Goal: Navigation & Orientation: Find specific page/section

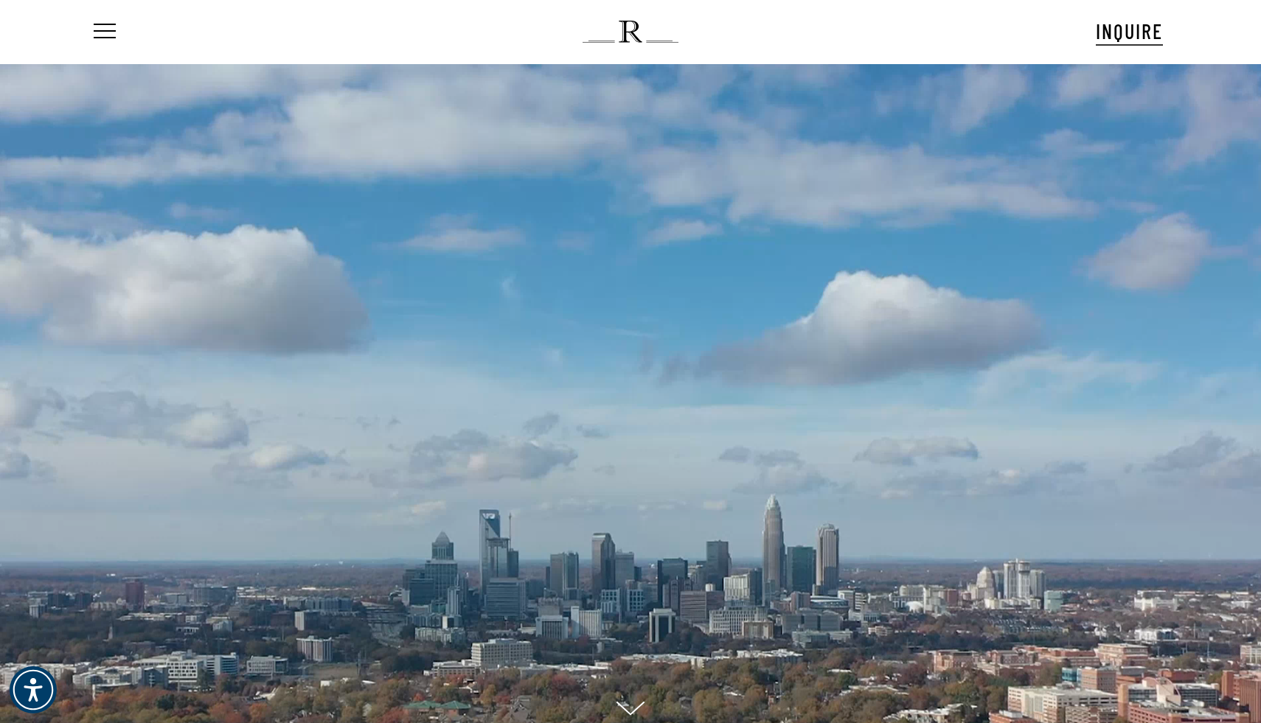
scroll to position [15, 7]
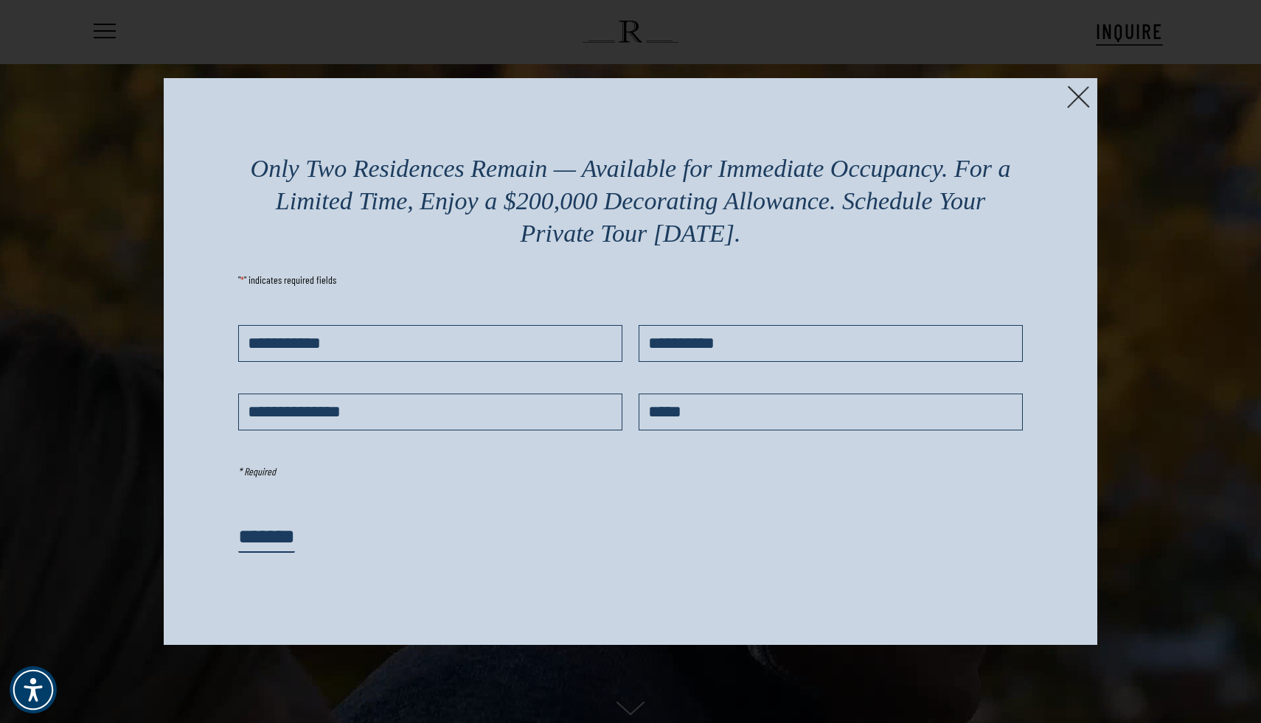
click at [1079, 100] on img at bounding box center [1078, 97] width 23 height 23
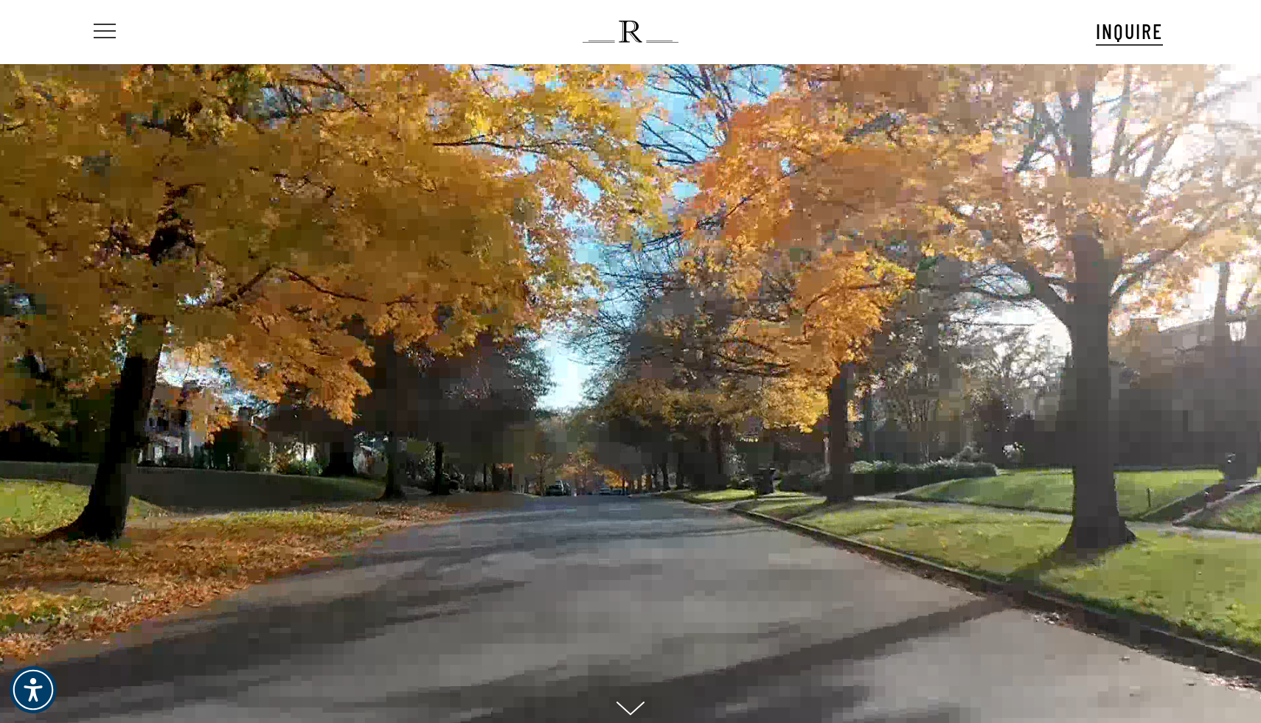
click at [102, 32] on span "Navigation Menu" at bounding box center [105, 31] width 16 height 21
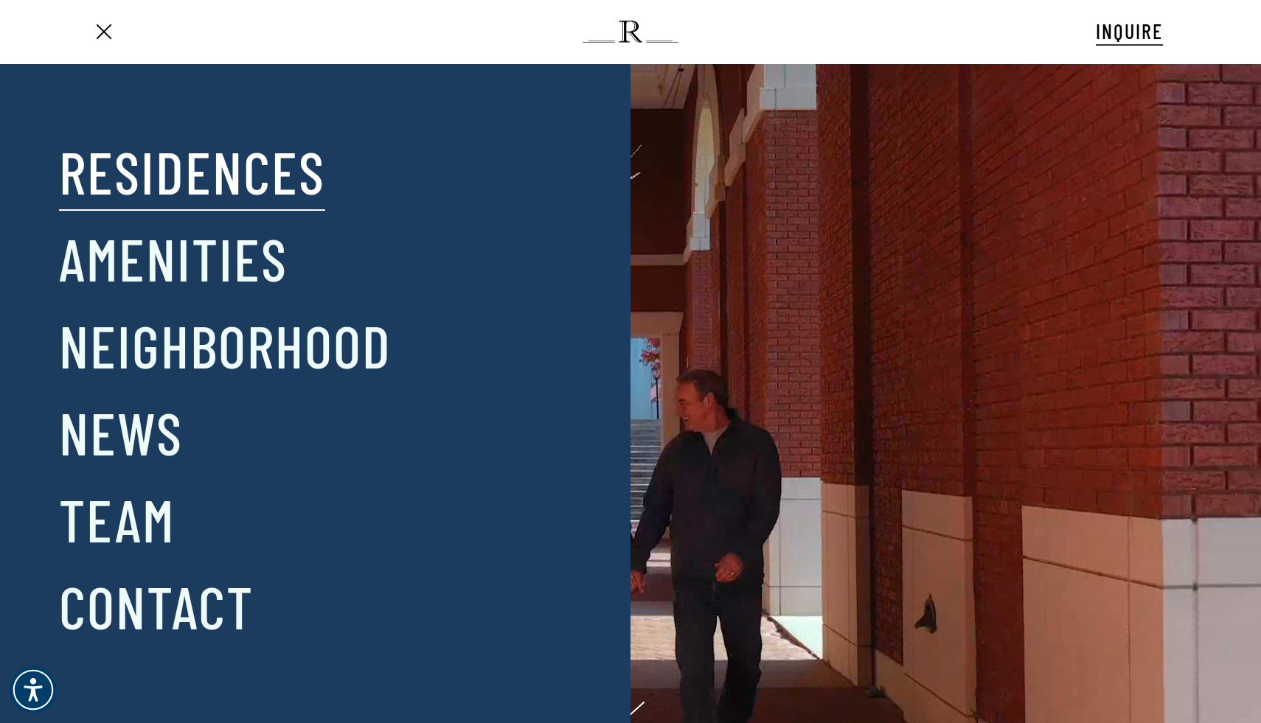
click at [162, 189] on link "Residences" at bounding box center [192, 171] width 266 height 77
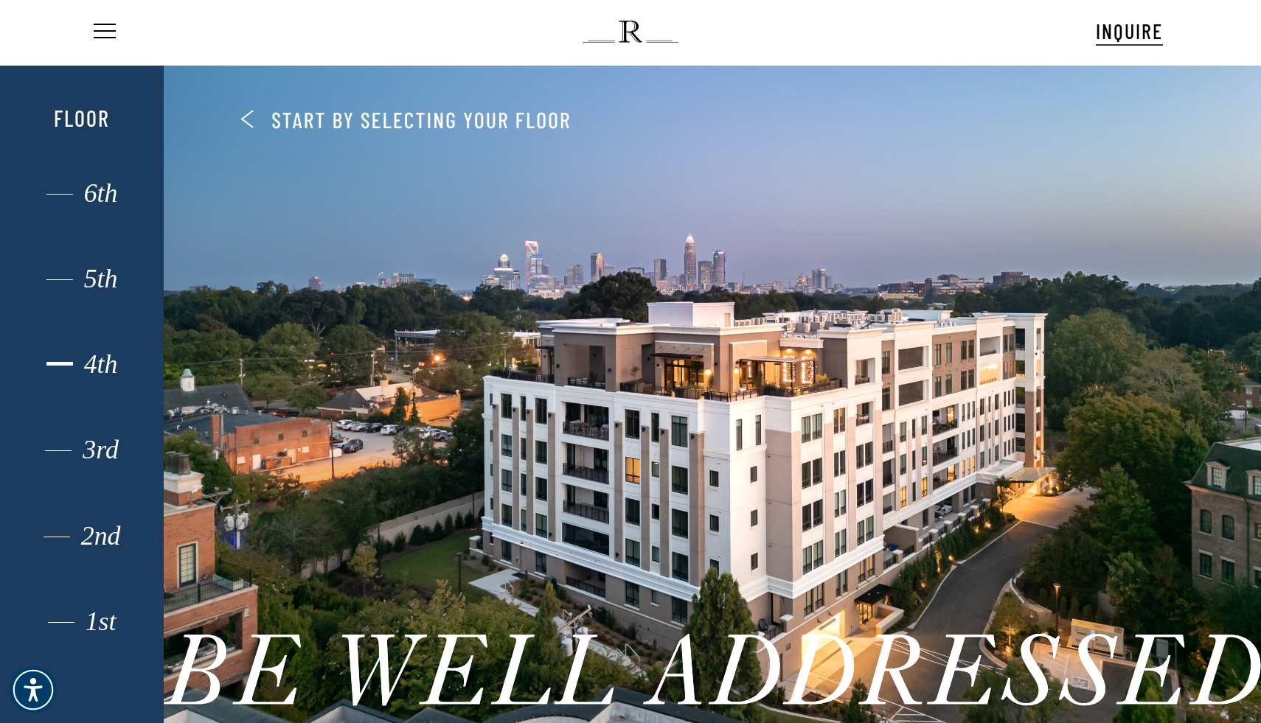
click at [103, 360] on div "4th" at bounding box center [82, 364] width 114 height 19
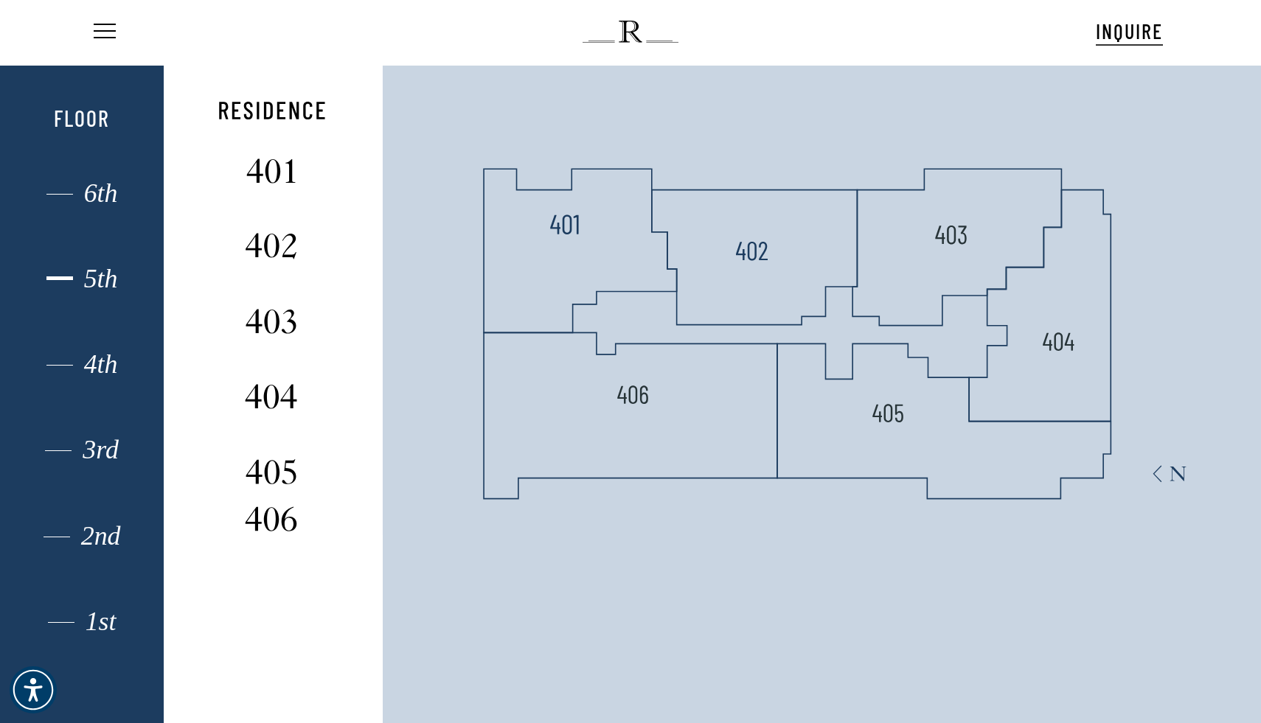
click at [87, 282] on div "5th" at bounding box center [82, 278] width 114 height 19
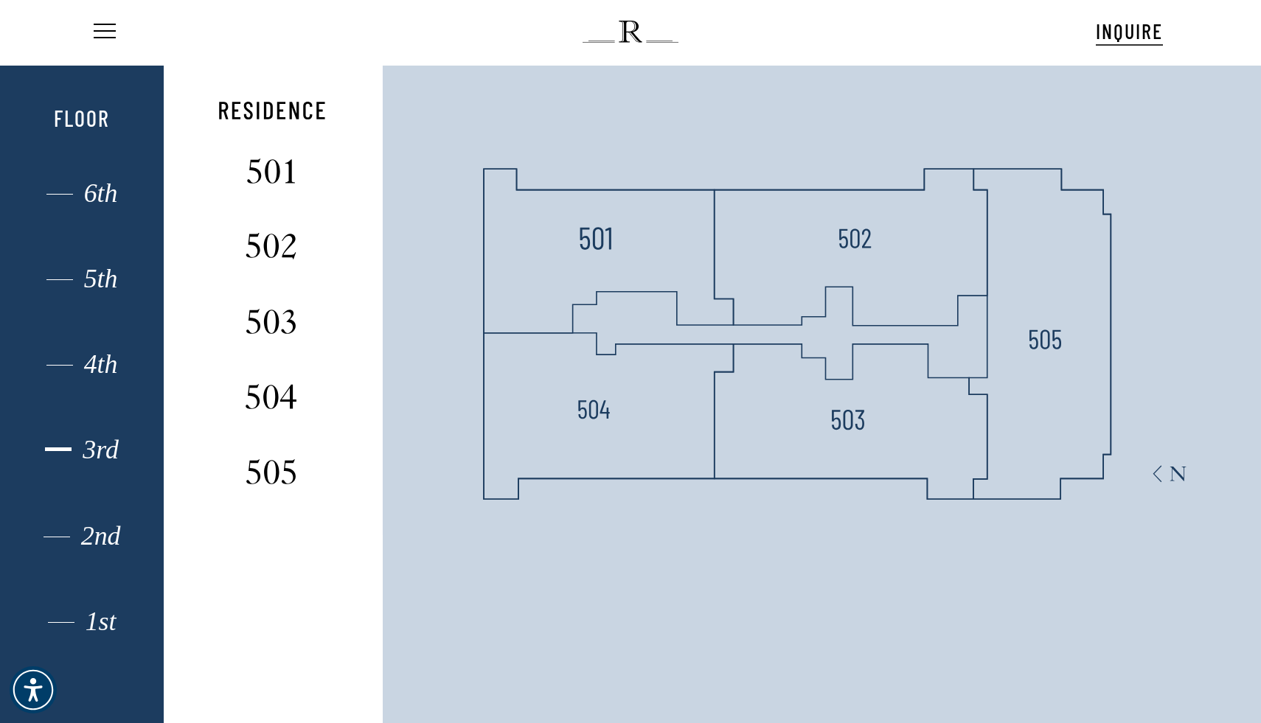
click at [100, 453] on div "3rd" at bounding box center [82, 449] width 114 height 19
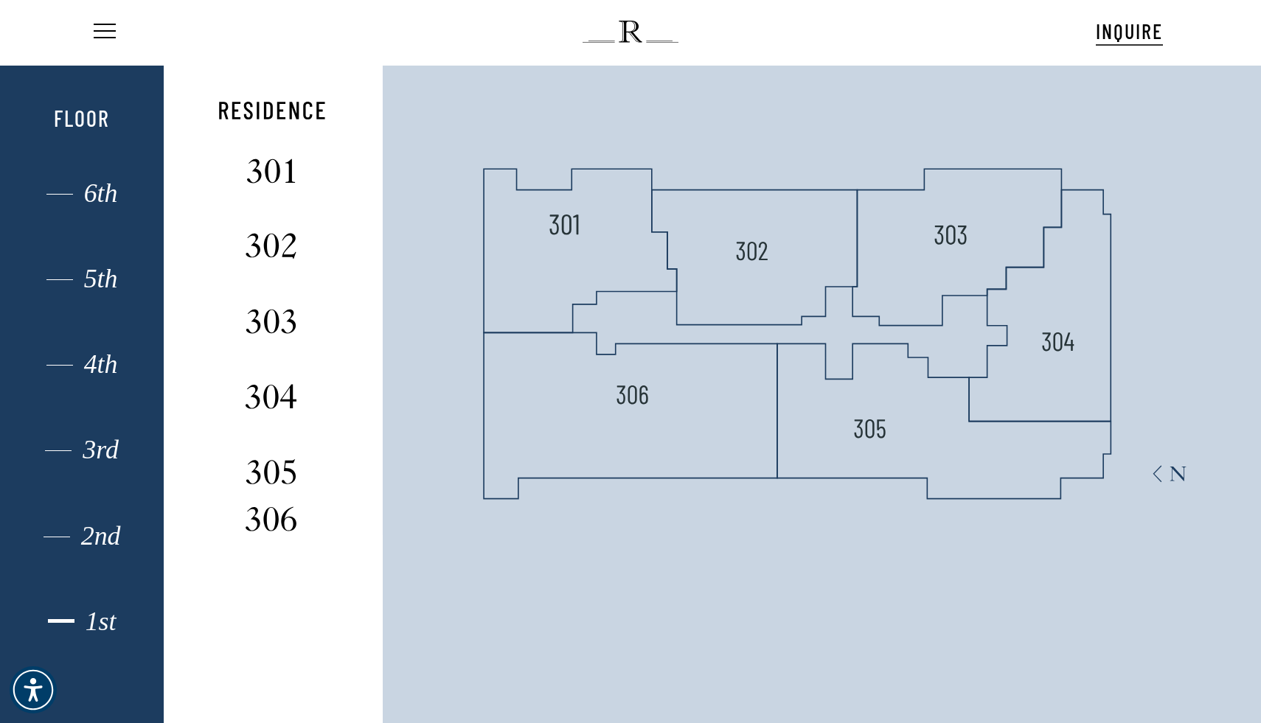
click at [105, 621] on div "1st" at bounding box center [82, 621] width 114 height 19
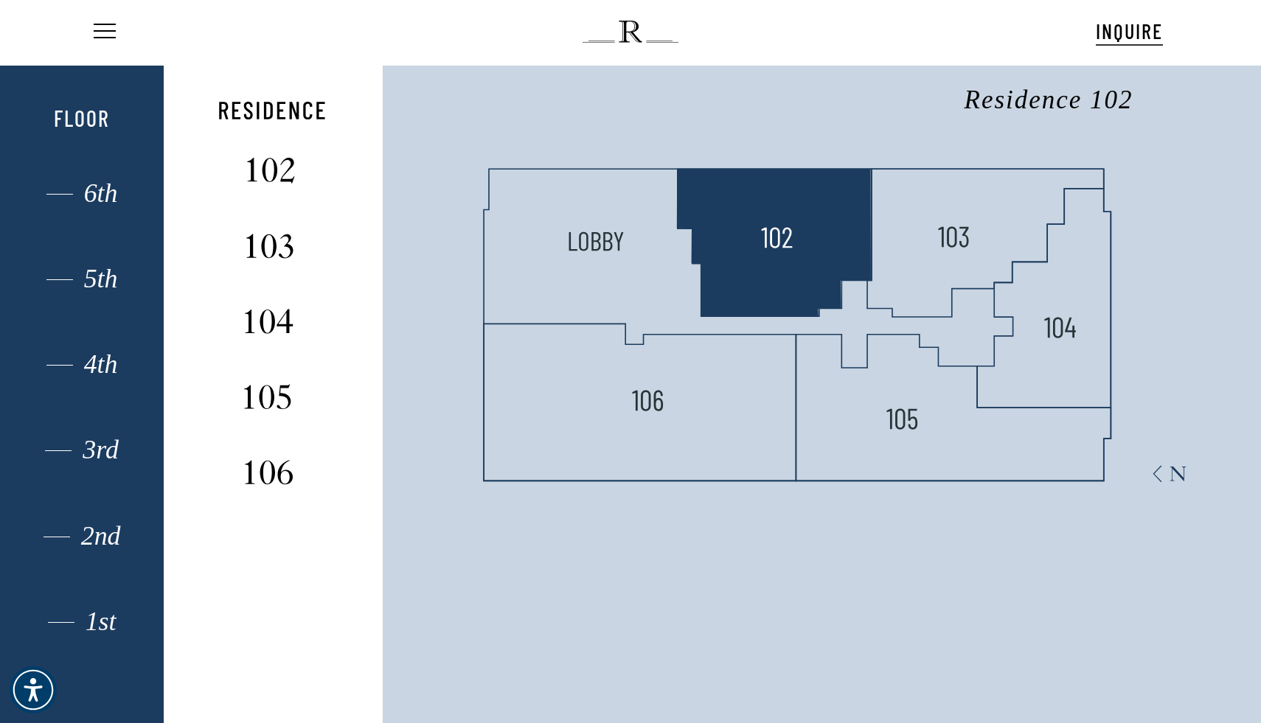
click at [759, 232] on polygon at bounding box center [775, 242] width 194 height 147
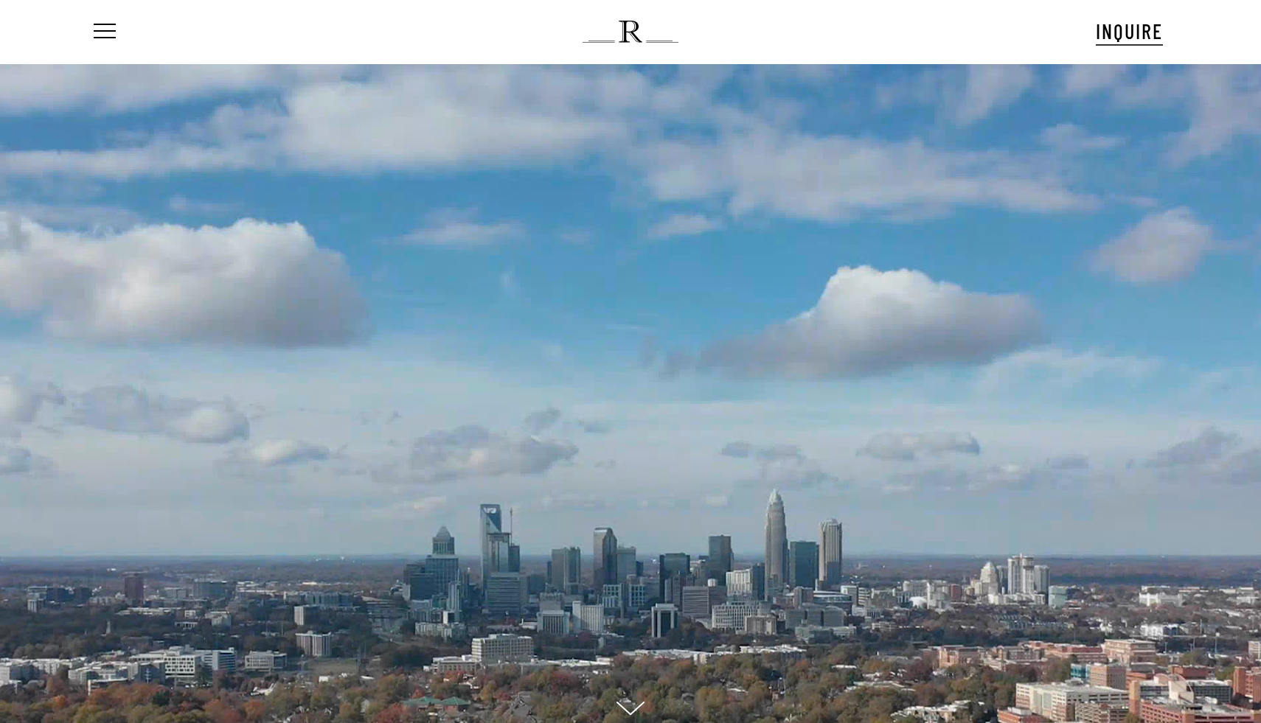
scroll to position [15, 7]
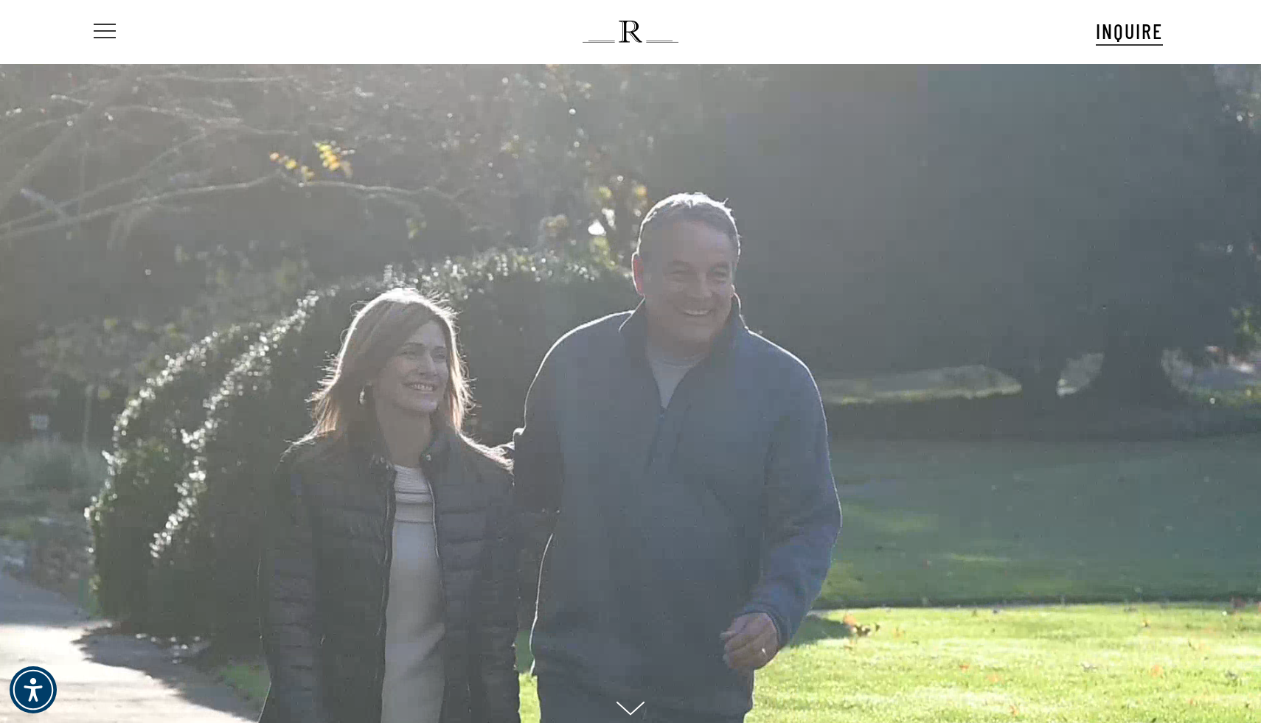
click at [108, 32] on span "Navigation Menu" at bounding box center [105, 31] width 16 height 21
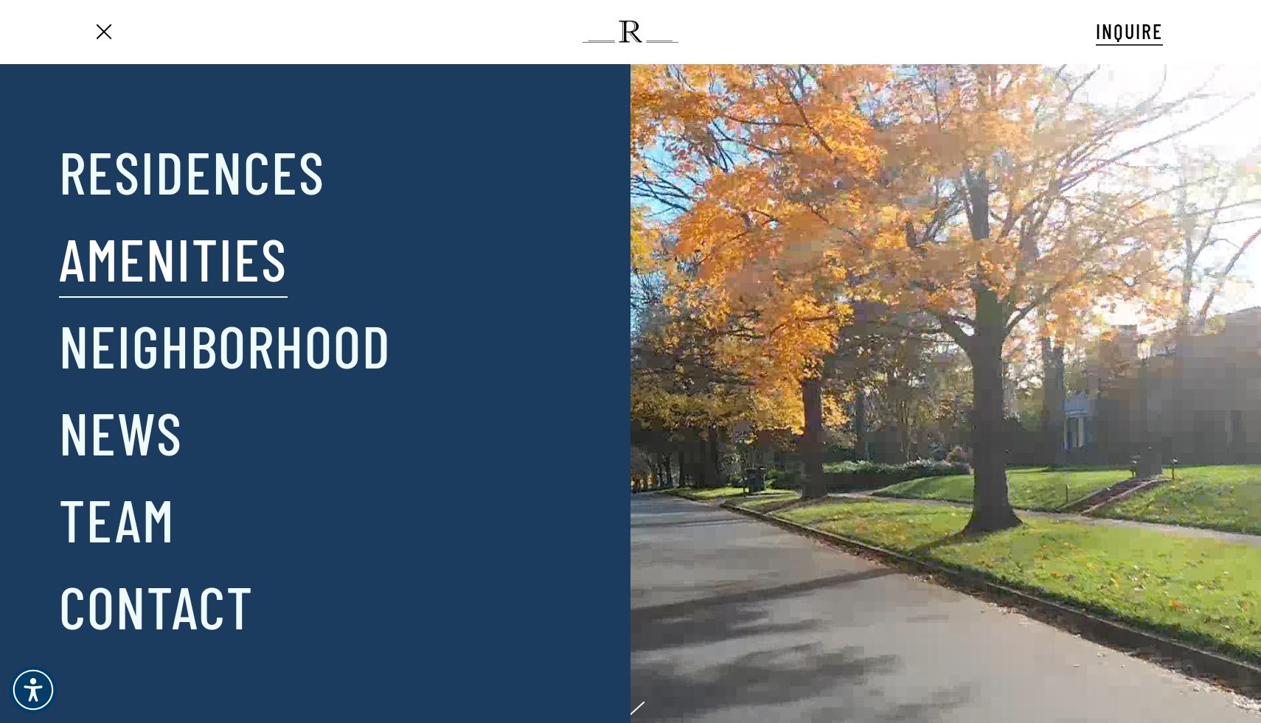
click at [189, 276] on link "Amenities" at bounding box center [173, 258] width 229 height 77
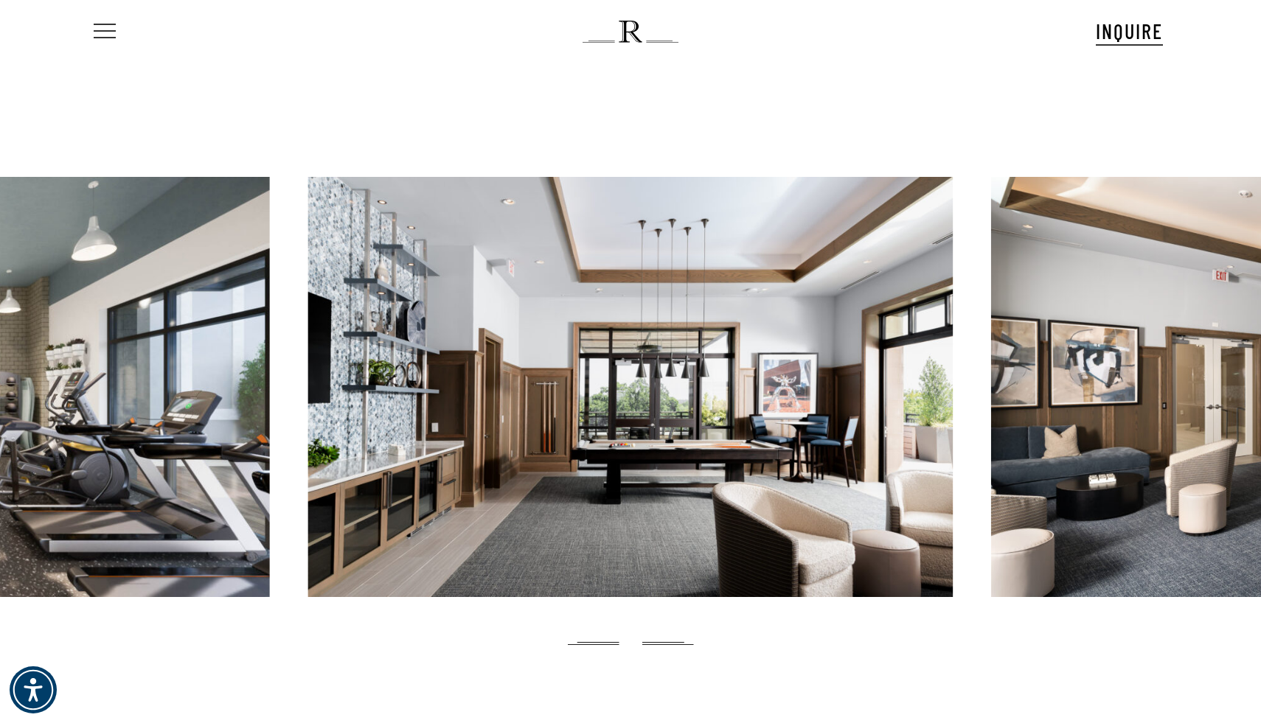
click at [111, 29] on span "Navigation Menu" at bounding box center [105, 31] width 16 height 21
